Goal: Communication & Community: Answer question/provide support

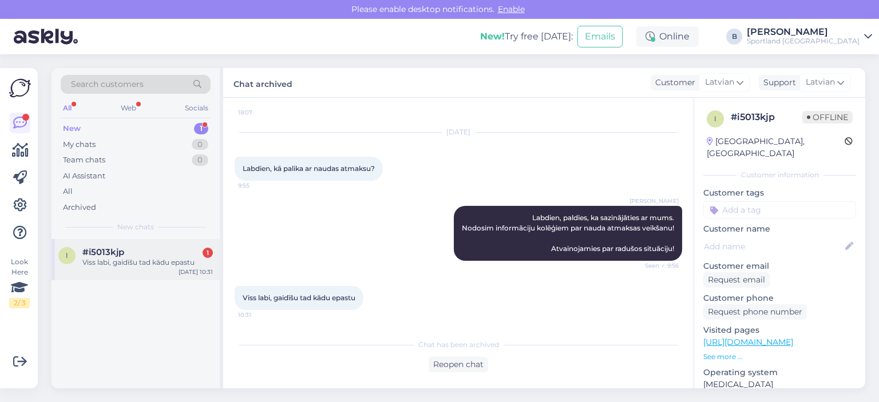
click at [164, 254] on div "#i5013kjp 1" at bounding box center [147, 252] width 130 height 10
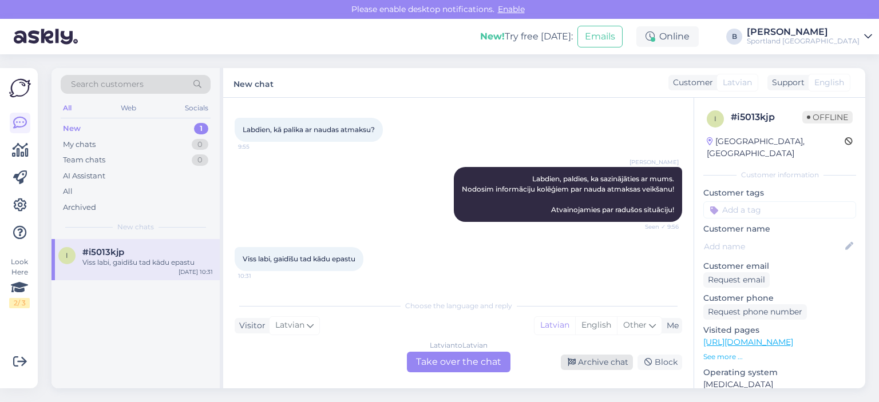
click at [584, 363] on div "Archive chat" at bounding box center [597, 362] width 72 height 15
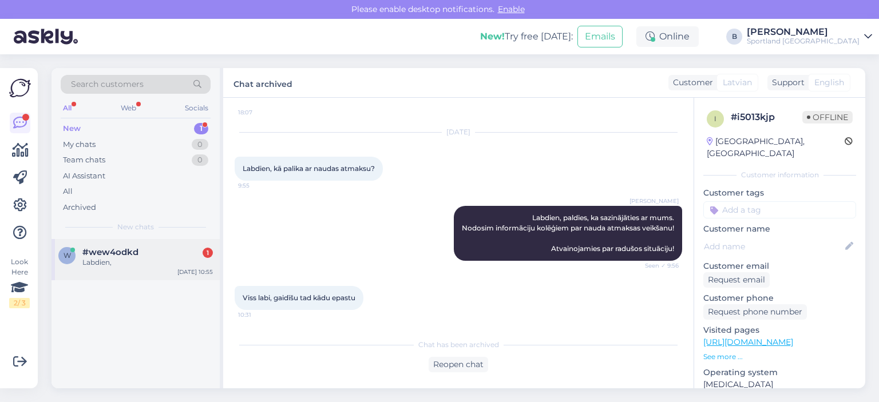
click at [122, 249] on span "#wew4odkd" at bounding box center [110, 252] width 56 height 10
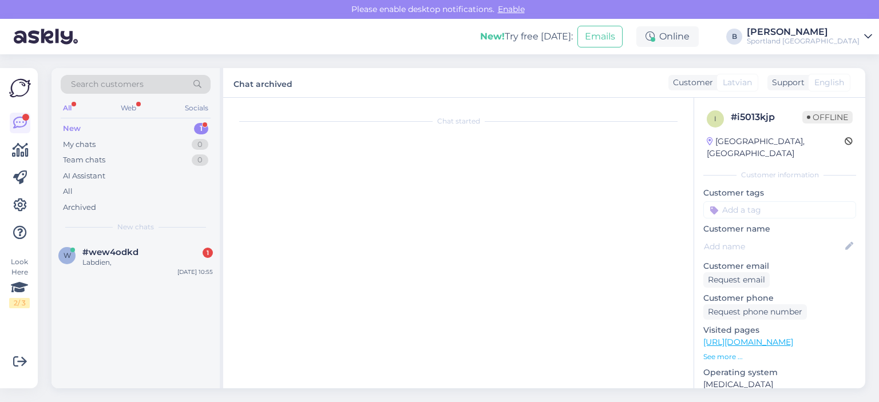
scroll to position [0, 0]
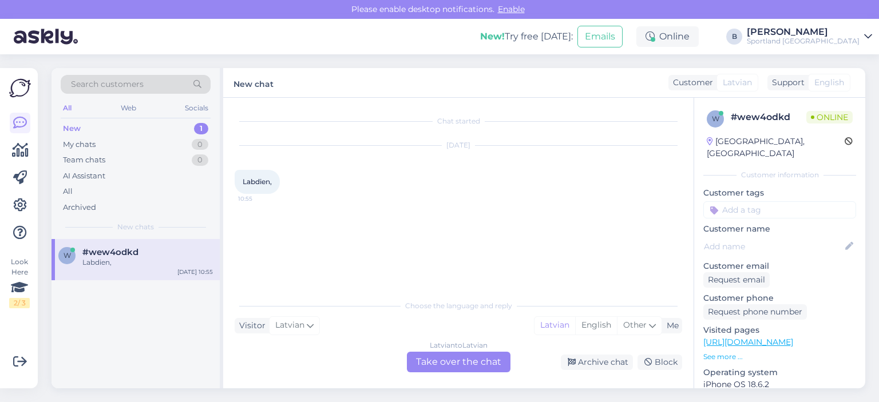
click at [444, 363] on div "Latvian to Latvian Take over the chat" at bounding box center [459, 362] width 104 height 21
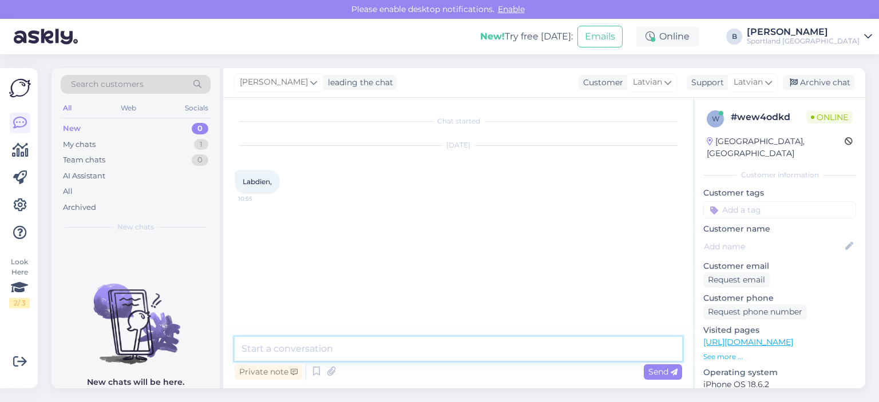
click at [444, 353] on textarea at bounding box center [459, 349] width 448 height 24
type textarea "Labdien, kā varam Jums palīdzēt?"
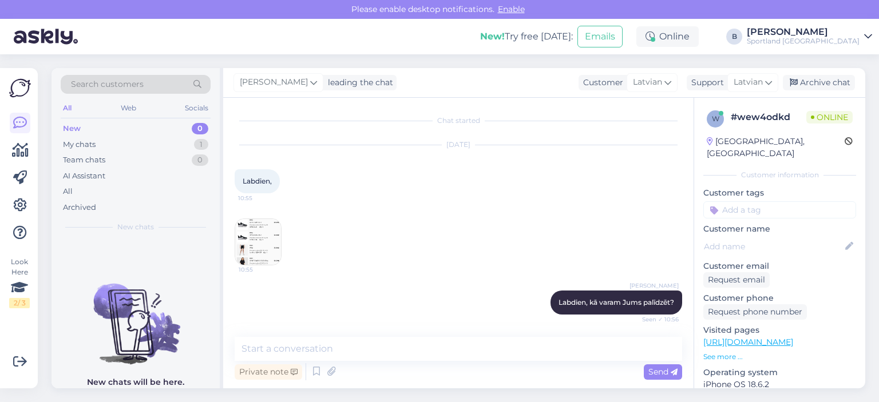
click at [277, 238] on img at bounding box center [258, 242] width 46 height 46
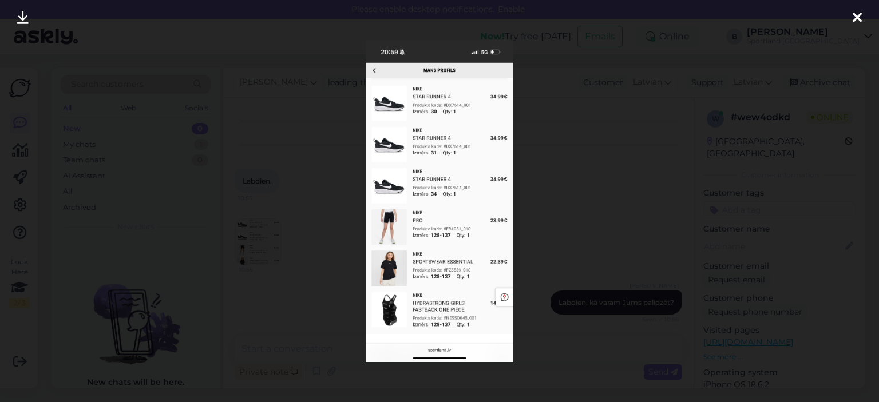
click at [571, 196] on div at bounding box center [439, 201] width 879 height 402
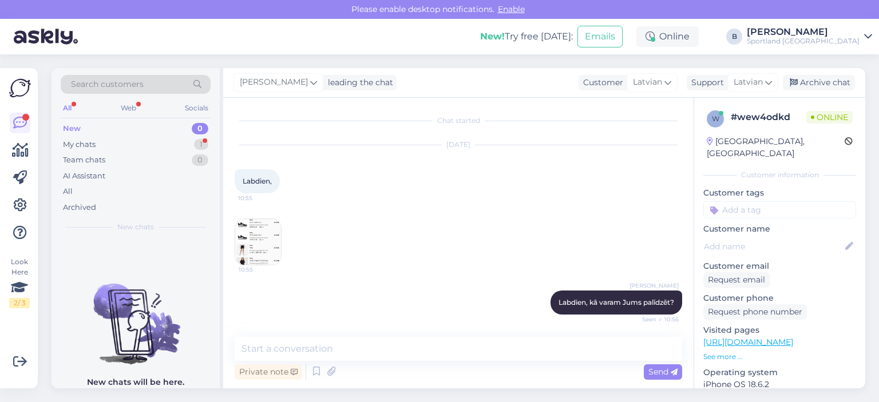
scroll to position [60, 0]
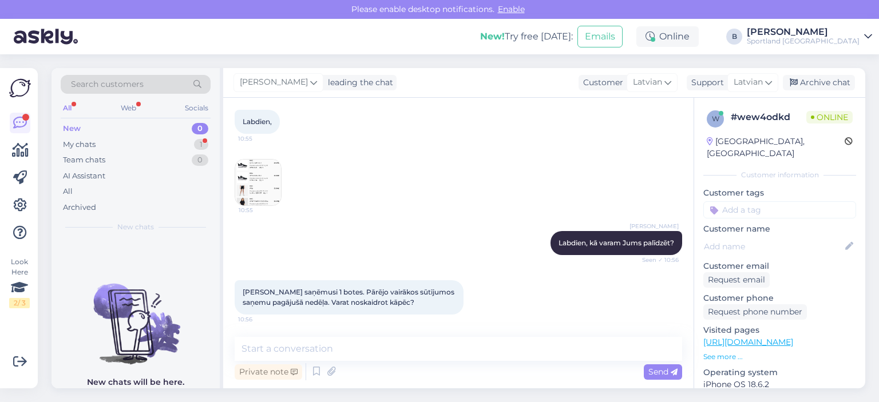
click at [277, 177] on img at bounding box center [258, 183] width 46 height 46
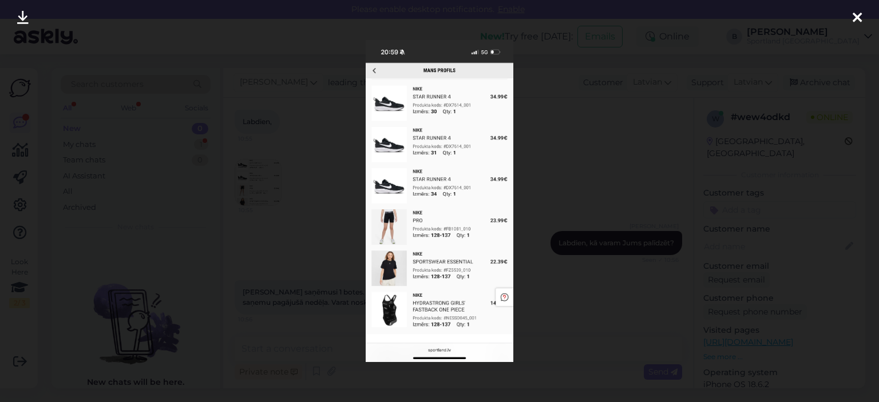
click at [581, 154] on div at bounding box center [439, 201] width 879 height 402
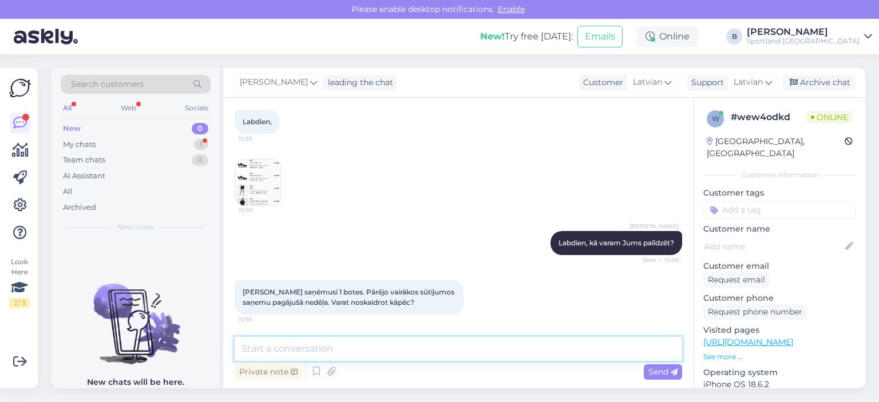
click at [454, 350] on textarea at bounding box center [459, 349] width 448 height 24
type textarea "Kāds ir pasūtījuma numurs?"
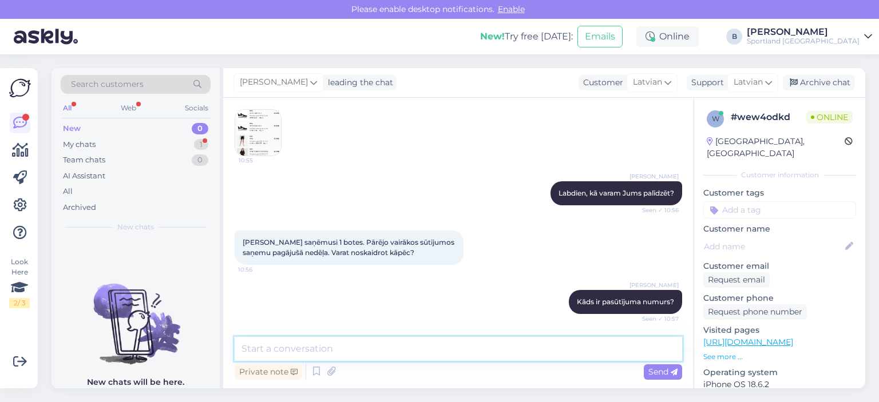
scroll to position [159, 0]
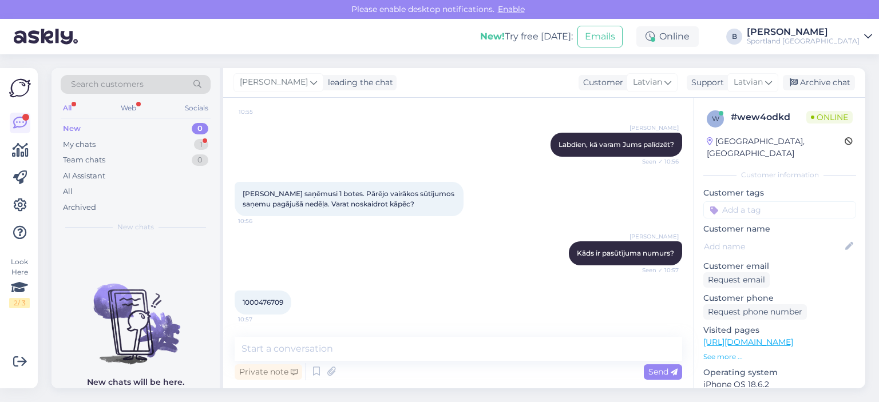
click at [266, 298] on span "1000476709" at bounding box center [263, 302] width 41 height 9
copy div "1000476709 10:57"
click at [366, 355] on textarea at bounding box center [459, 349] width 448 height 24
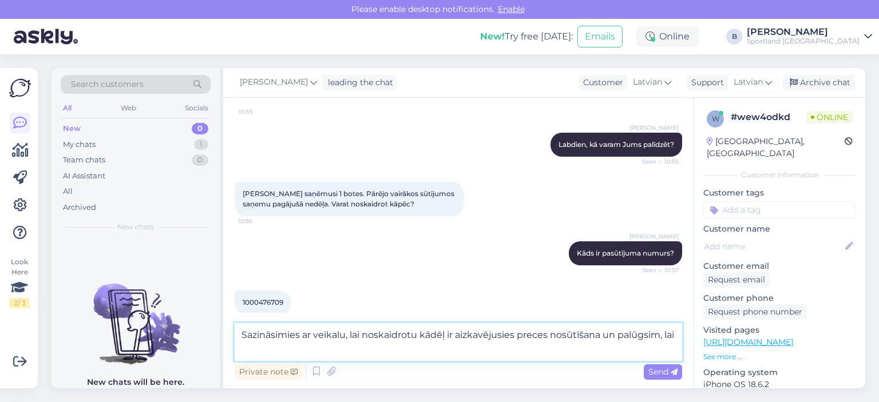
scroll to position [171, 0]
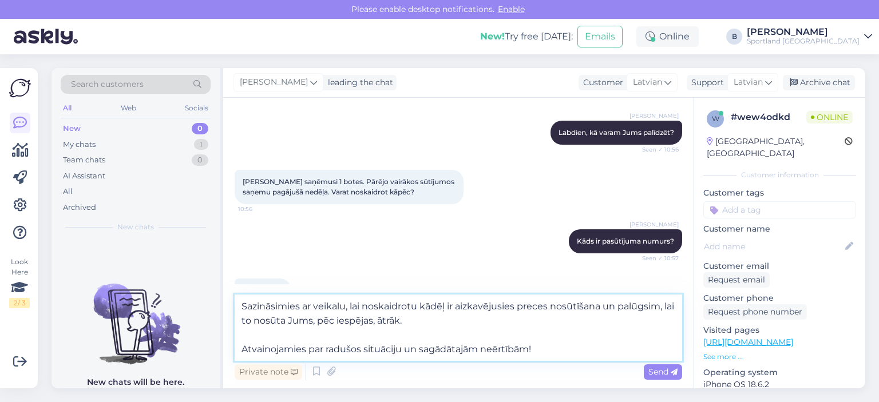
type textarea "Sazināsimies ar veikalu, lai noskaidrotu kādēļ ir aizkavējusies preces nosūtīša…"
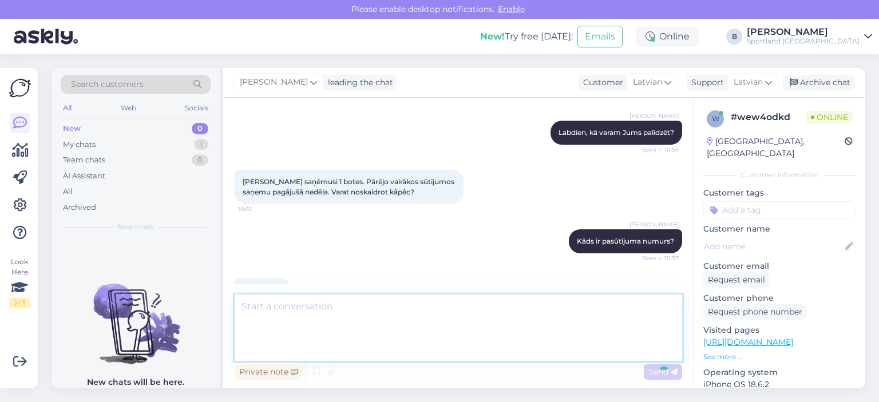
scroll to position [259, 0]
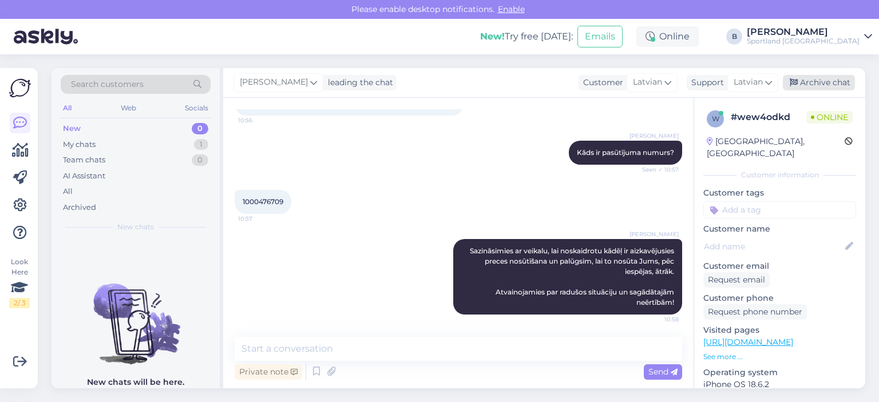
click at [812, 80] on div "Archive chat" at bounding box center [819, 82] width 72 height 15
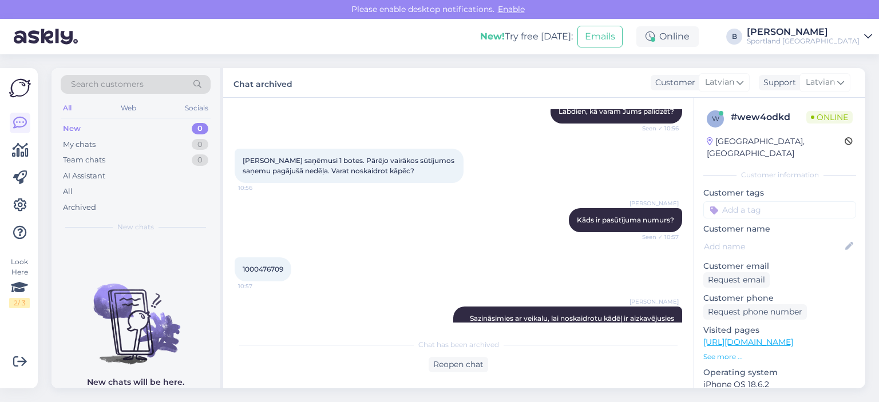
scroll to position [263, 0]
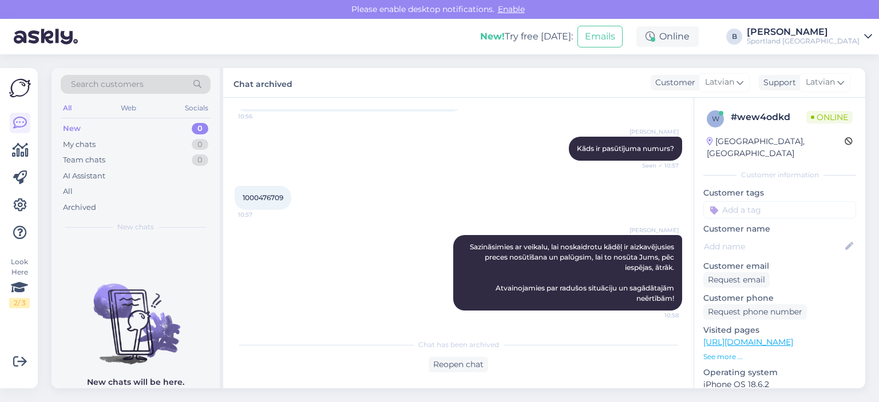
click at [268, 195] on span "1000476709" at bounding box center [263, 197] width 41 height 9
copy div "1000476709 10:57"
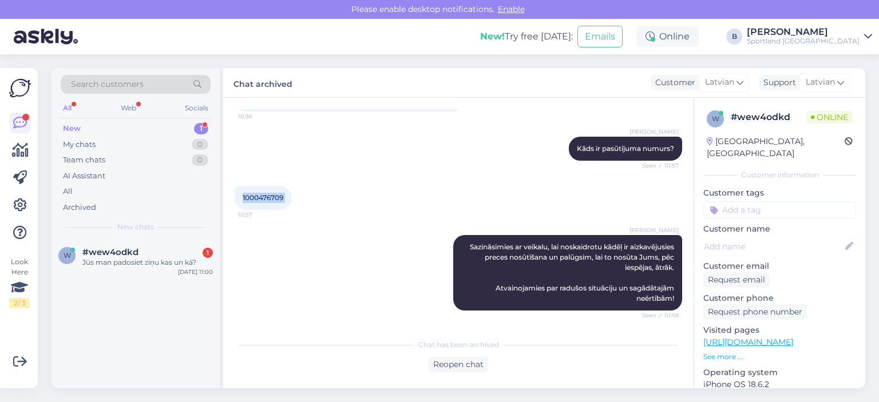
scroll to position [312, 0]
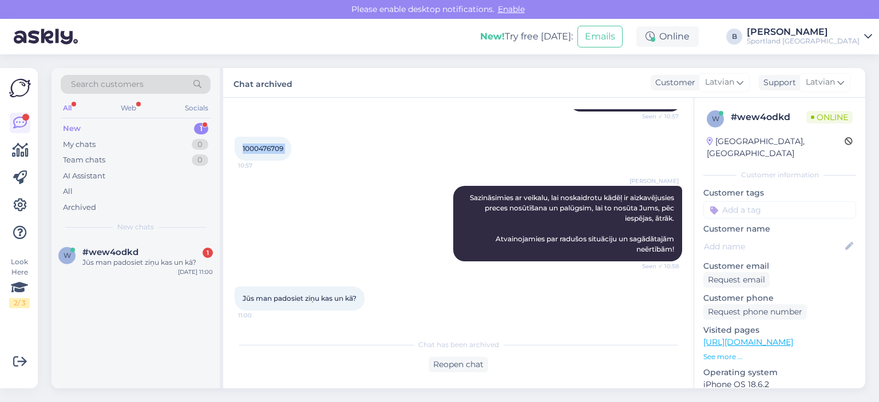
click at [415, 139] on div "1000476709 10:57" at bounding box center [459, 148] width 448 height 49
click at [462, 366] on div "Reopen chat" at bounding box center [459, 364] width 60 height 15
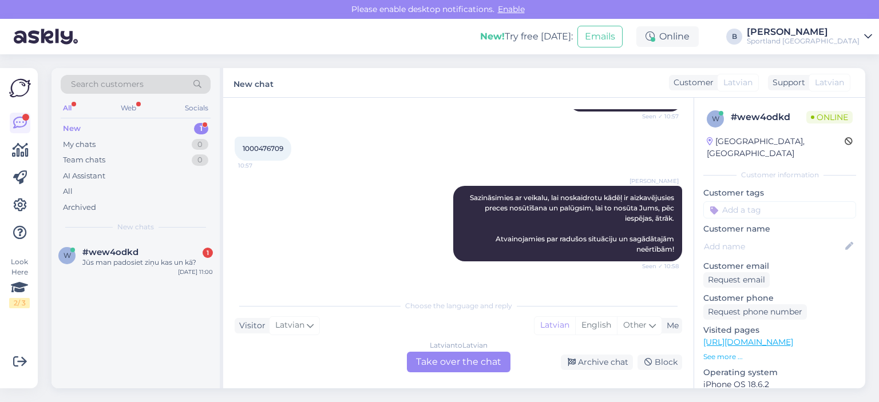
click at [462, 361] on div "Latvian to Latvian Take over the chat" at bounding box center [459, 362] width 104 height 21
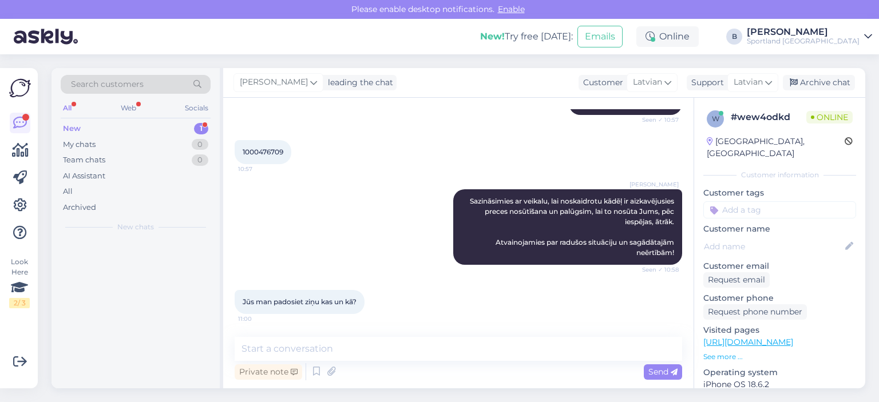
scroll to position [309, 0]
click at [462, 350] on textarea at bounding box center [459, 349] width 448 height 24
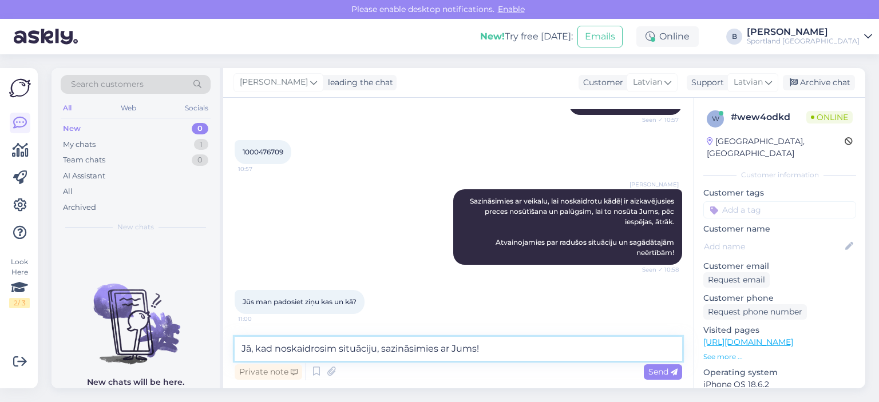
type textarea "Jā, kad noskaidrosim situāciju, sazināsimies ar Jums!"
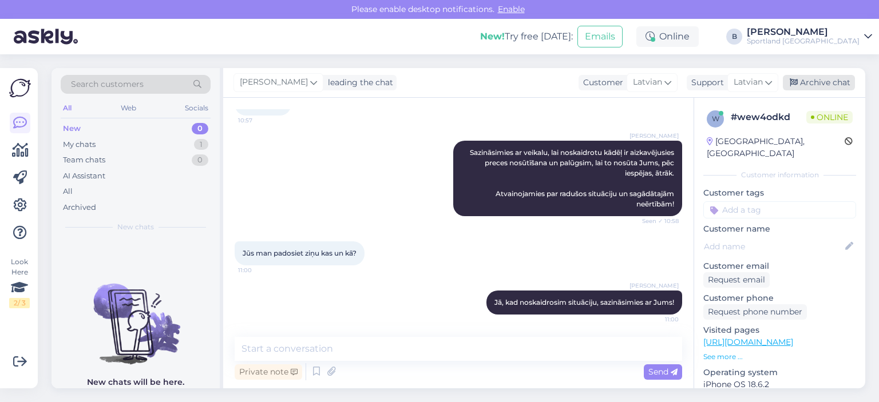
click at [825, 80] on div "Archive chat" at bounding box center [819, 82] width 72 height 15
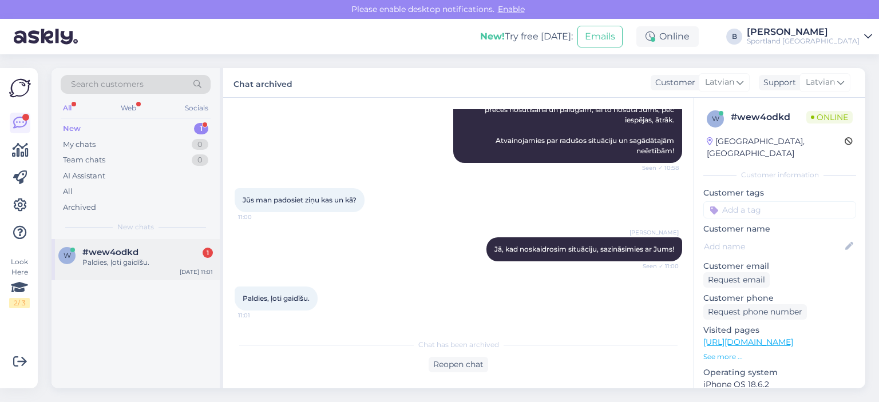
click at [141, 255] on div "#wew4odkd 1" at bounding box center [147, 252] width 130 height 10
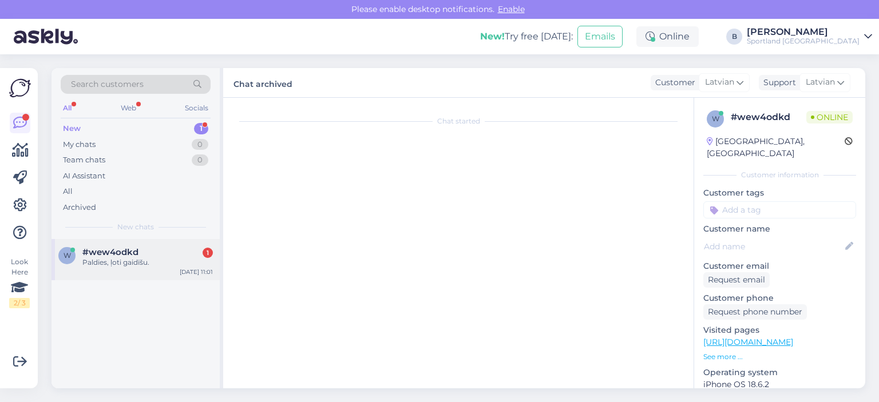
scroll to position [450, 0]
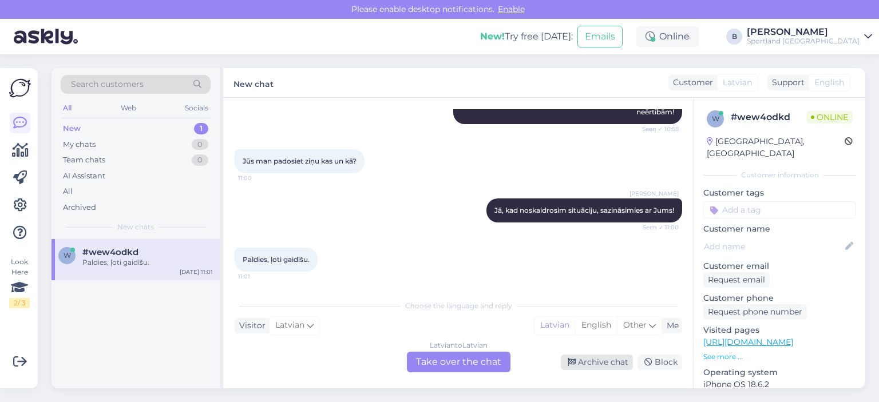
click at [581, 364] on div "Archive chat" at bounding box center [597, 362] width 72 height 15
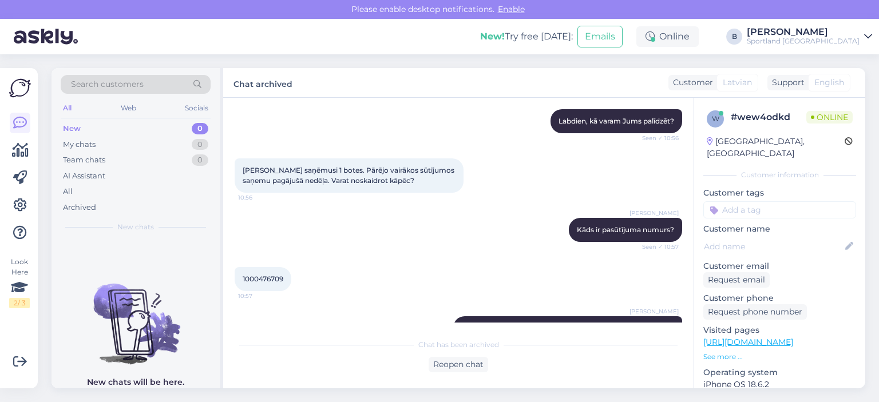
scroll to position [239, 0]
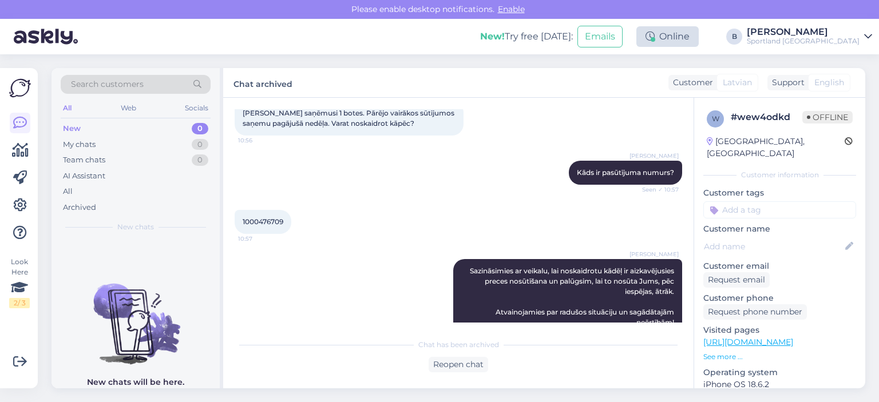
click at [699, 34] on div "Online" at bounding box center [667, 36] width 62 height 21
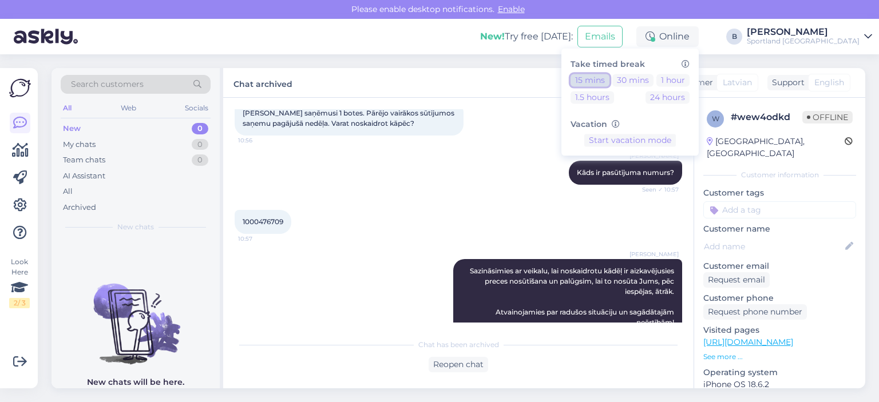
click at [610, 75] on button "15 mins" at bounding box center [590, 80] width 39 height 13
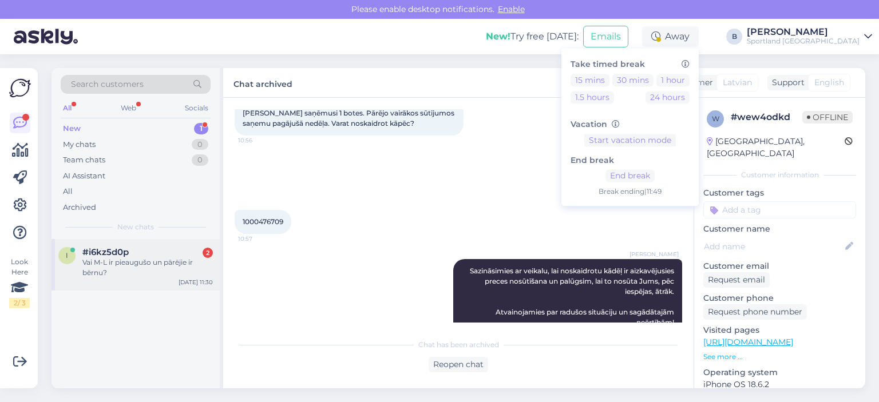
click at [176, 276] on div "Vai M-L ir pieaugušo un pārējie ir bērnu?" at bounding box center [147, 268] width 130 height 21
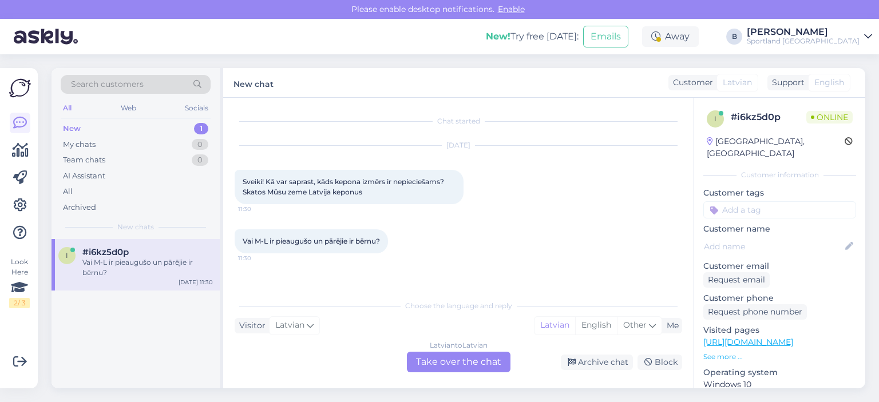
click at [452, 365] on div "Latvian to Latvian Take over the chat" at bounding box center [459, 362] width 104 height 21
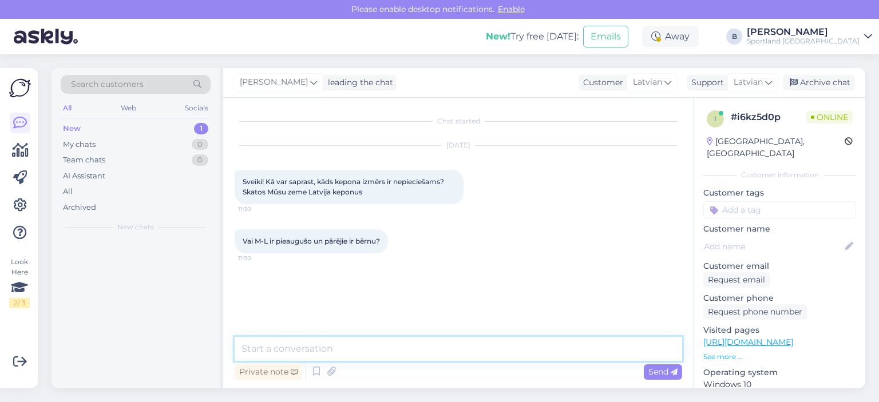
click at [449, 350] on textarea at bounding box center [459, 349] width 448 height 24
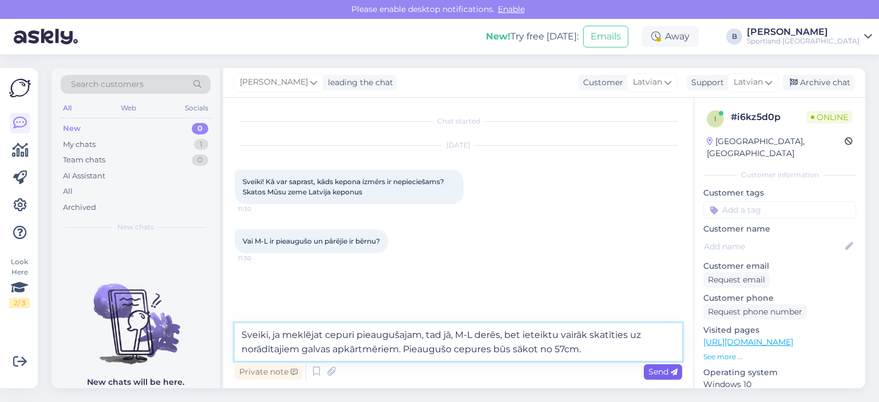
type textarea "Sveiki, ja meklējat cepuri pieaugušajam, tad jā, M-L derēs, bet ieteiktu vairāk…"
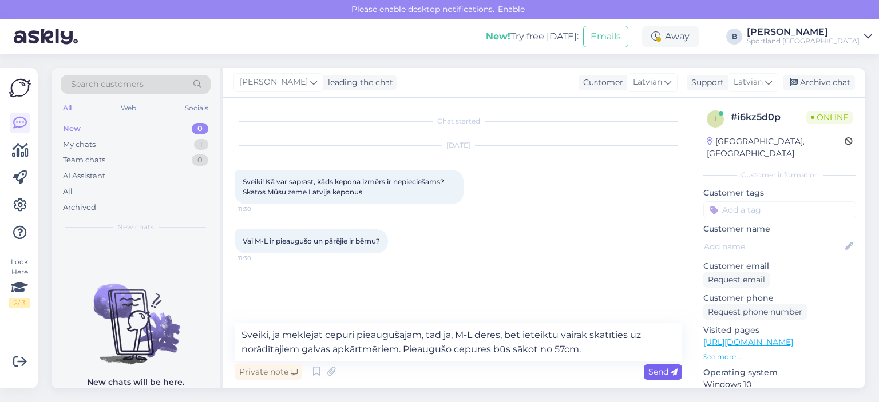
click at [655, 374] on span "Send" at bounding box center [662, 372] width 29 height 10
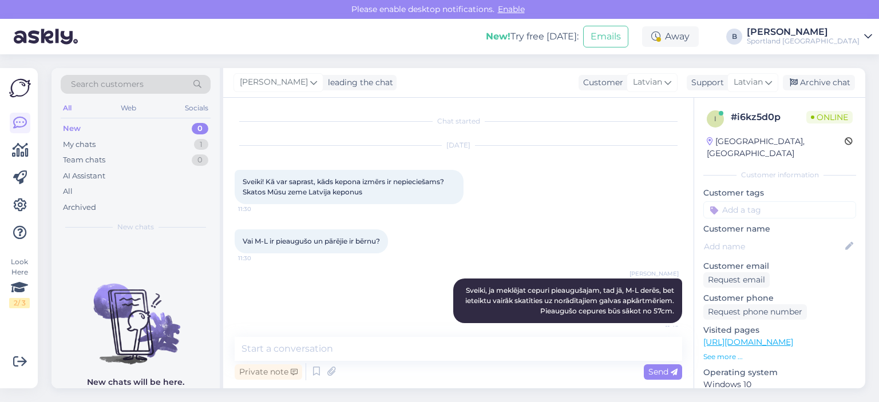
scroll to position [9, 0]
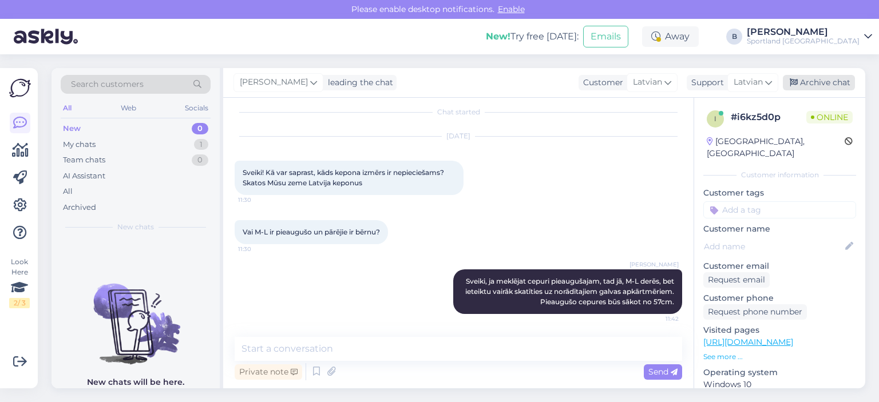
click at [808, 83] on div "Archive chat" at bounding box center [819, 82] width 72 height 15
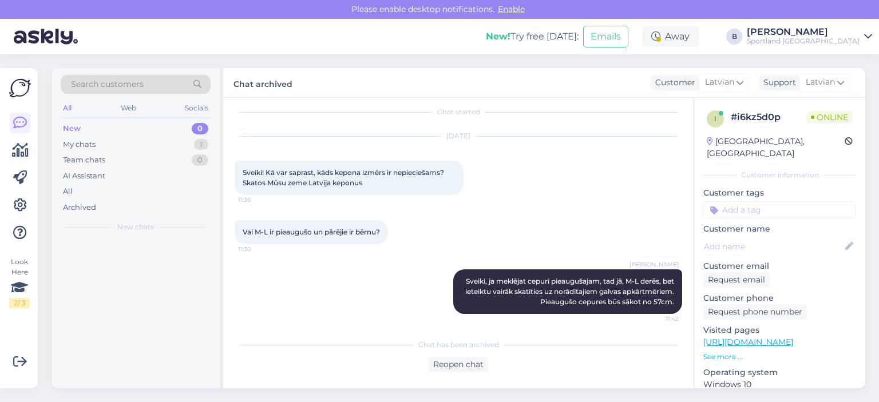
scroll to position [13, 0]
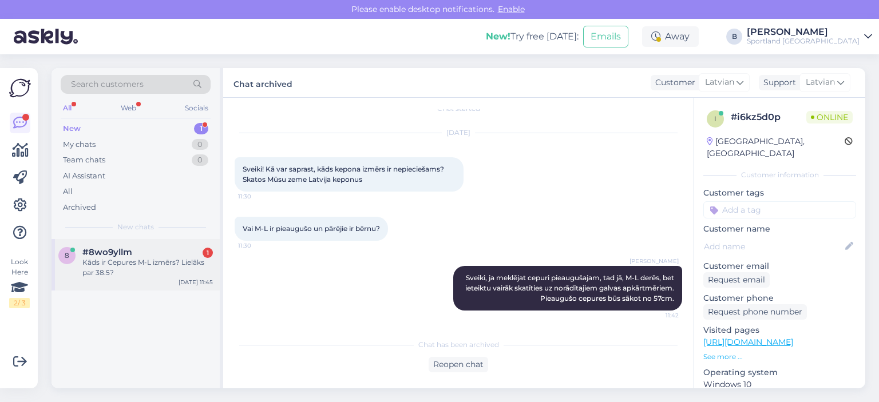
click at [155, 262] on div "Kāds ir Cepures M-L izmērs? Lielāks par 38.5?" at bounding box center [147, 268] width 130 height 21
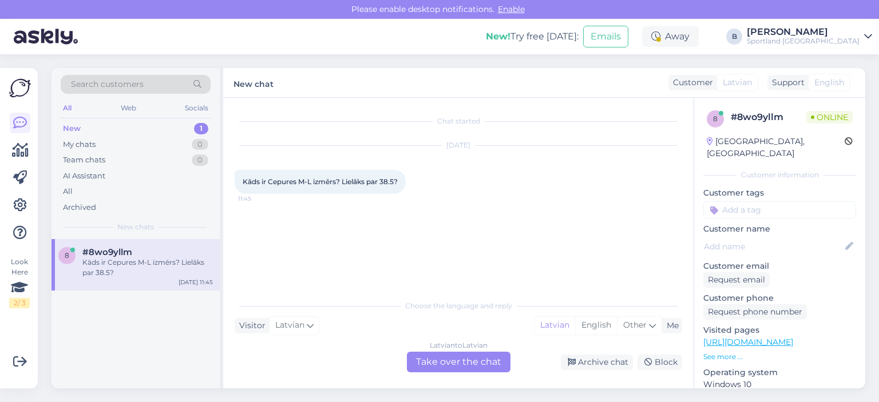
click at [447, 355] on div "Latvian to Latvian Take over the chat" at bounding box center [459, 362] width 104 height 21
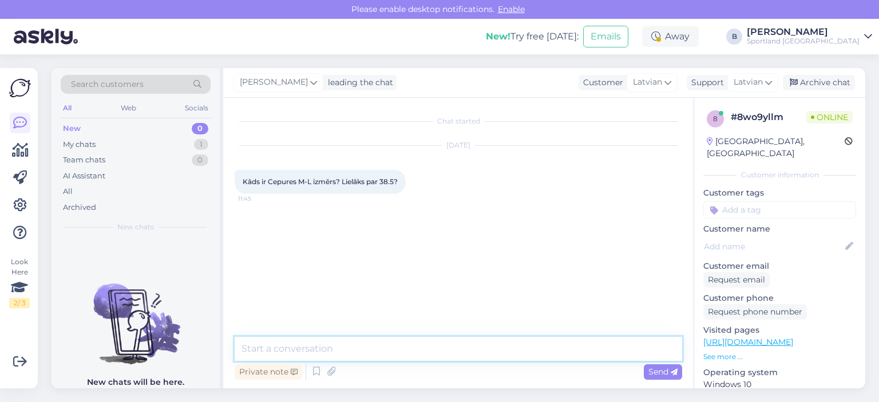
click at [450, 348] on textarea at bounding box center [459, 349] width 448 height 24
type textarea "Sveiki"
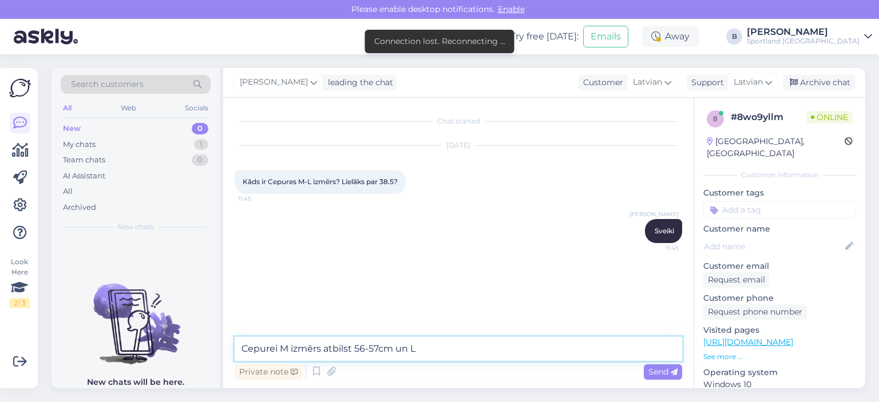
click at [476, 349] on textarea "Cepurei M izmērs atbilst 56-57cm un L" at bounding box center [459, 349] width 448 height 24
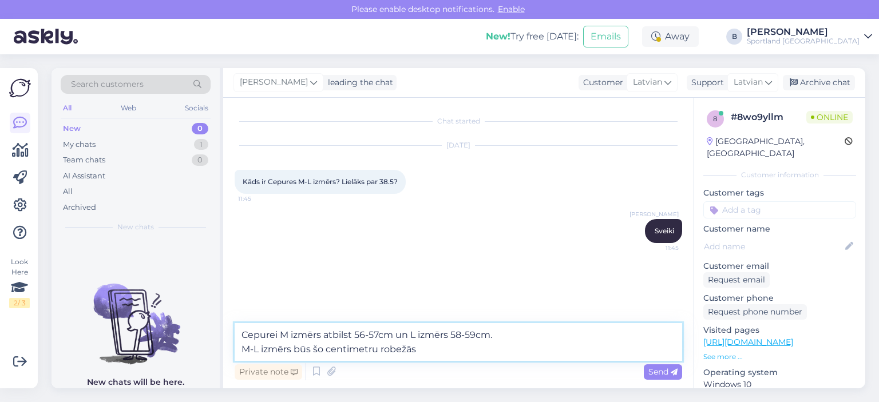
type textarea "Cepurei M izmērs atbilst 56-57cm un L izmērs 58-59cm. M-L izmērs būs šo centime…"
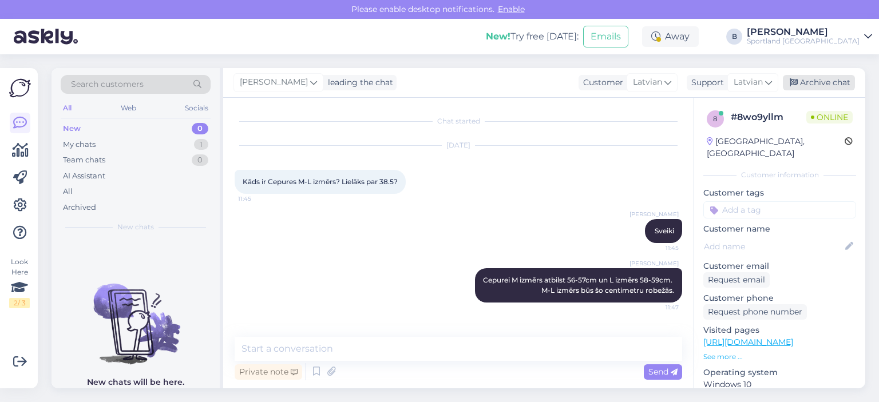
click at [822, 77] on div "Archive chat" at bounding box center [819, 82] width 72 height 15
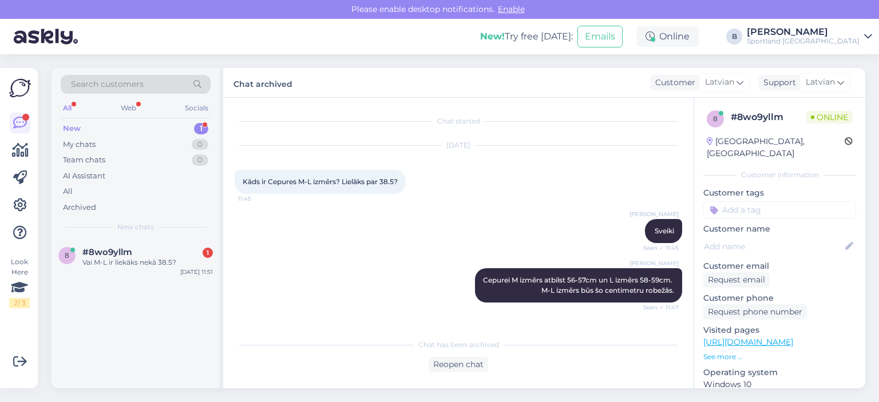
scroll to position [41, 0]
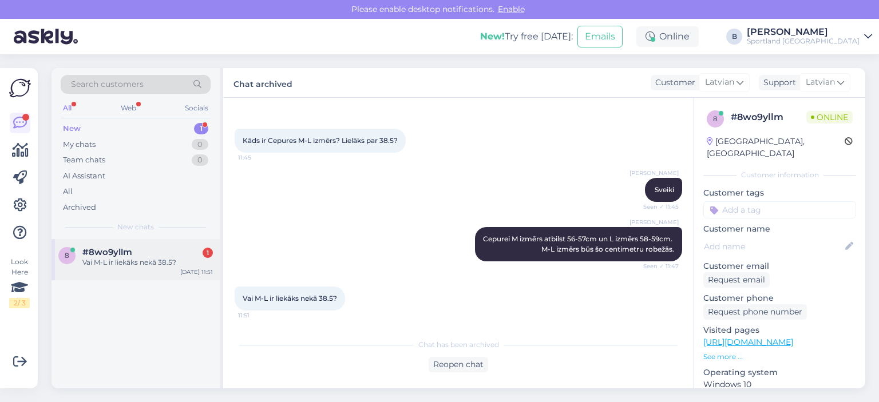
click at [127, 268] on div "8 #8wo9yllm 1 Vai M-L ir liekāks nekā 38.5? [DATE] 11:51" at bounding box center [136, 259] width 168 height 41
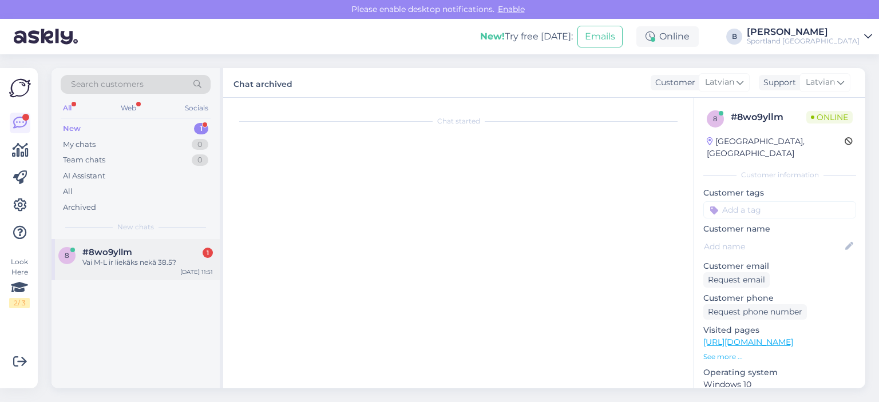
scroll to position [80, 0]
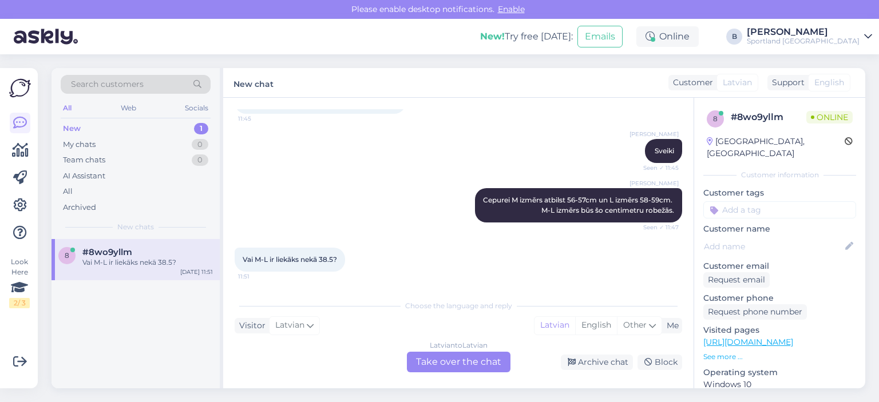
click at [377, 206] on div "[PERSON_NAME] Cepurei M izmērs atbilst 56-57cm un L izmērs 58-59cm. M-L izmērs …" at bounding box center [459, 206] width 448 height 60
click at [474, 363] on div "Latvian to Latvian Take over the chat" at bounding box center [459, 362] width 104 height 21
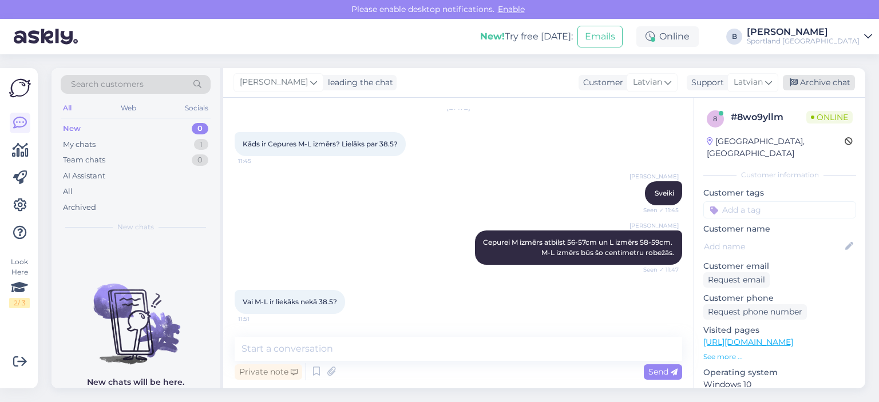
click at [821, 82] on div "Archive chat" at bounding box center [819, 82] width 72 height 15
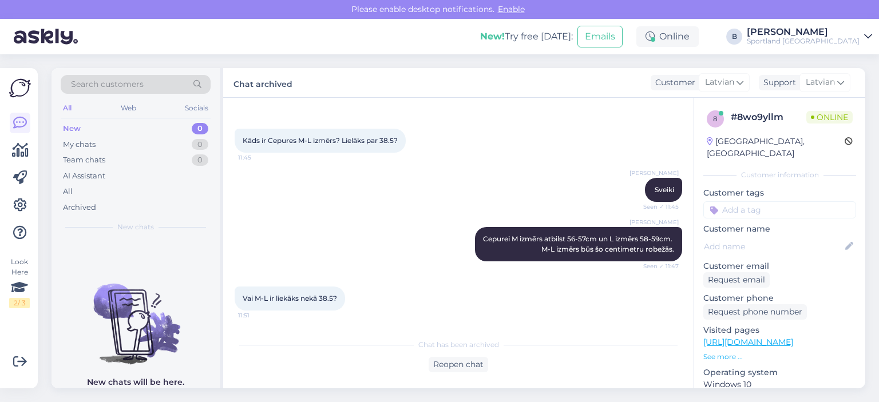
click at [402, 203] on div "[PERSON_NAME] Seen ✓ 11:45" at bounding box center [459, 189] width 448 height 49
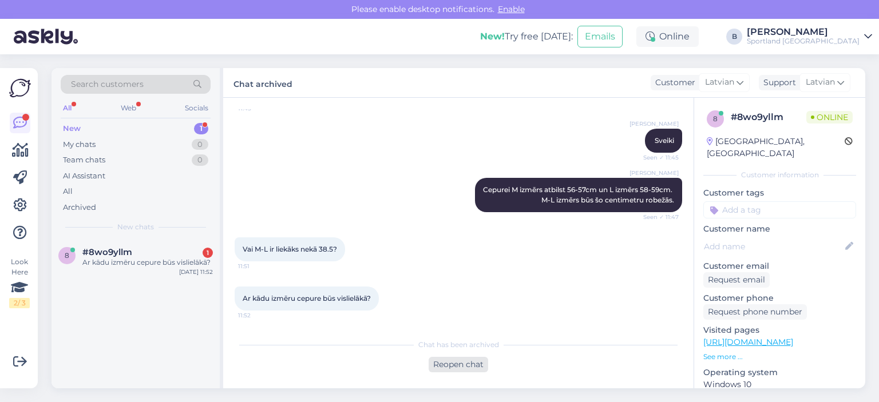
click at [462, 363] on div "Reopen chat" at bounding box center [459, 364] width 60 height 15
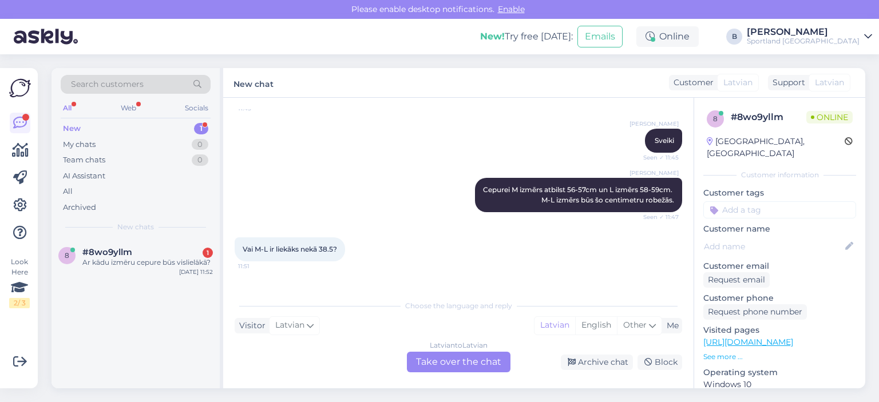
click at [457, 363] on div "Latvian to Latvian Take over the chat" at bounding box center [459, 362] width 104 height 21
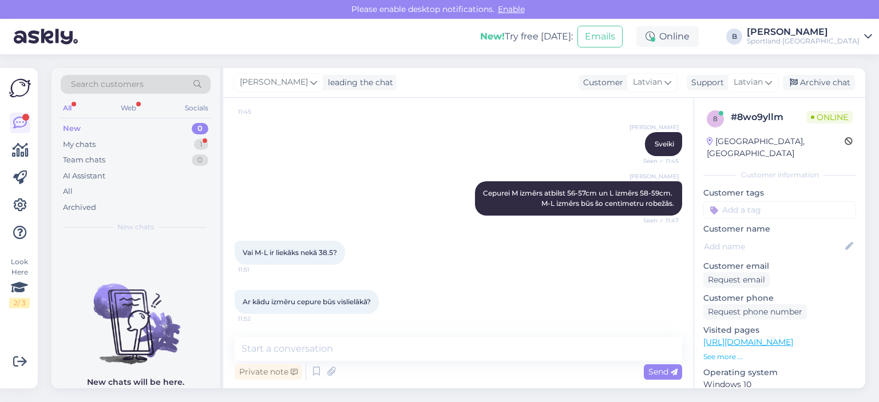
scroll to position [87, 0]
click at [424, 344] on textarea at bounding box center [459, 349] width 448 height 24
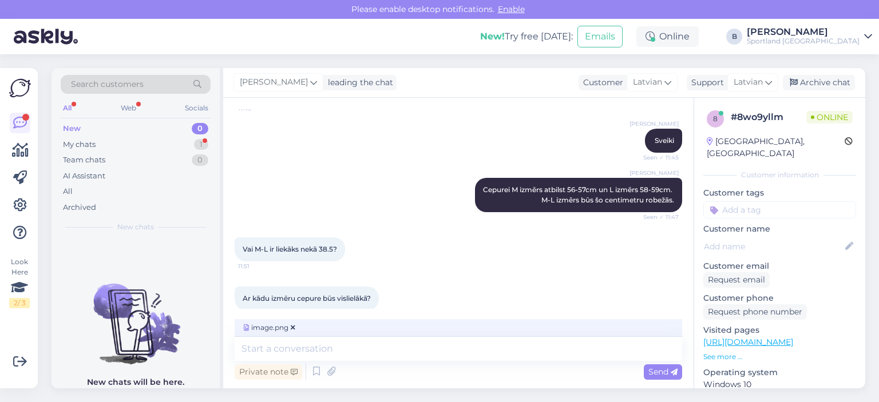
drag, startPoint x: 660, startPoint y: 373, endPoint x: 654, endPoint y: 337, distance: 36.6
click at [660, 373] on span "Send" at bounding box center [662, 372] width 29 height 10
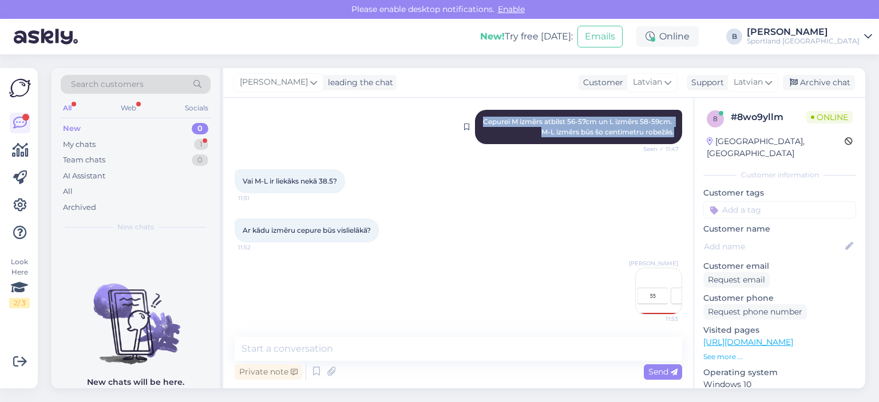
drag, startPoint x: 664, startPoint y: 131, endPoint x: 473, endPoint y: 121, distance: 192.0
click at [483, 121] on span "Cepurei M izmērs atbilst 56-57cm un L izmērs 58-59cm. M-L izmērs būs šo centime…" at bounding box center [578, 126] width 191 height 19
copy span "Cepurei M izmērs atbilst 56-57cm un L izmērs 58-59cm. M-L izmērs būs šo centime…"
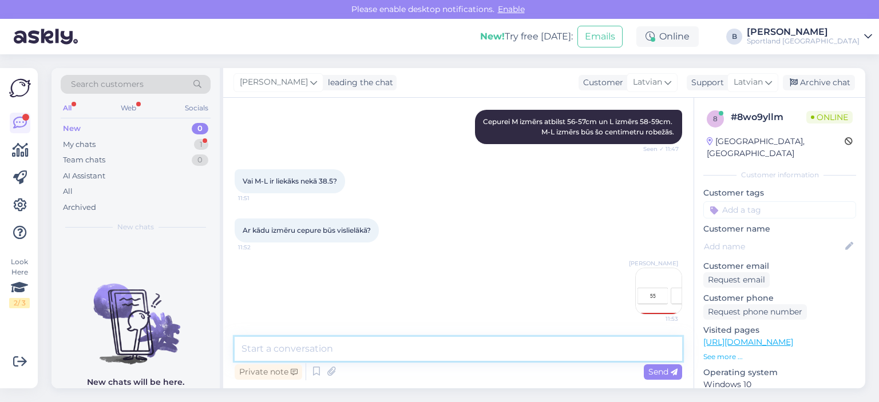
click at [402, 342] on textarea at bounding box center [459, 349] width 448 height 24
paste textarea "Cepurei M izmērs atbilst 56-57cm un L izmērs 58-59cm. M-L izmērs būs šo centime…"
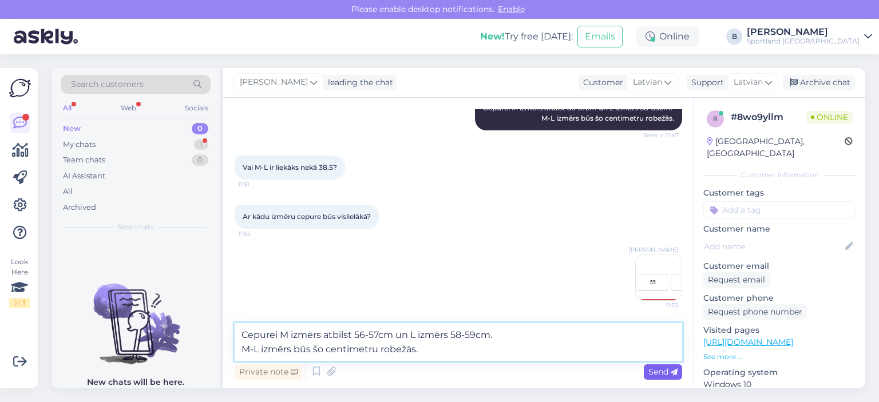
type textarea "Cepurei M izmērs atbilst 56-57cm un L izmērs 58-59cm. M-L izmērs būs šo centime…"
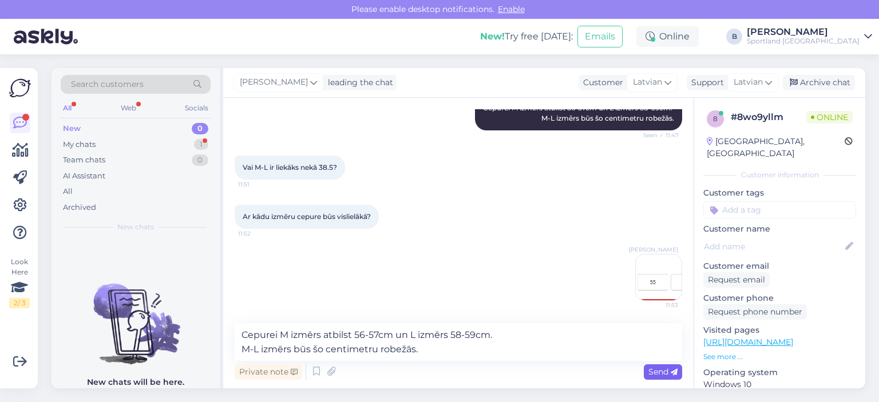
click at [659, 369] on span "Send" at bounding box center [662, 372] width 29 height 10
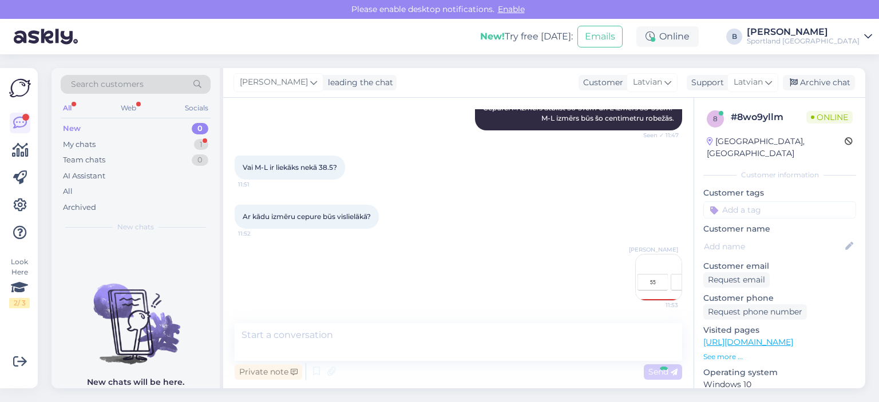
scroll to position [218, 0]
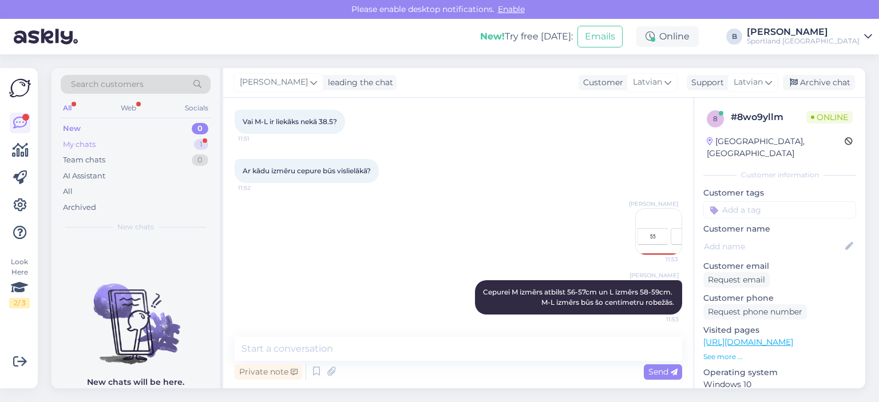
click at [76, 142] on div "My chats" at bounding box center [79, 144] width 33 height 11
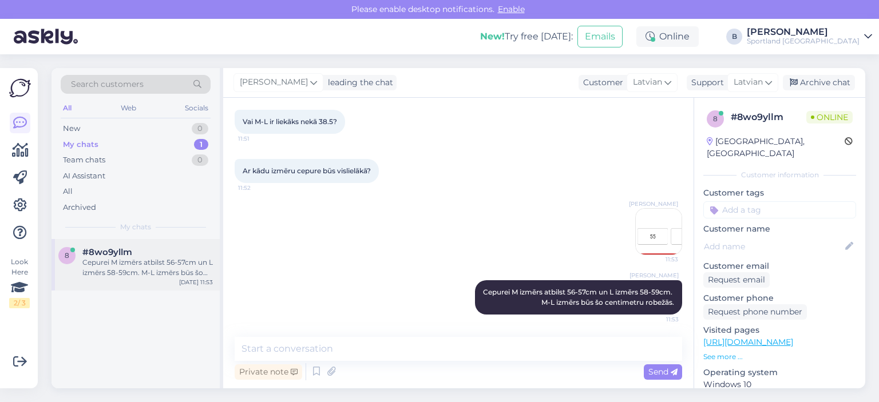
click at [135, 264] on div "Cepurei M izmērs atbilst 56-57cm un L izmērs 58-59cm. M-L izmērs būs šo centime…" at bounding box center [147, 268] width 130 height 21
click at [833, 85] on div "Archive chat" at bounding box center [819, 82] width 72 height 15
